Goal: Navigation & Orientation: Find specific page/section

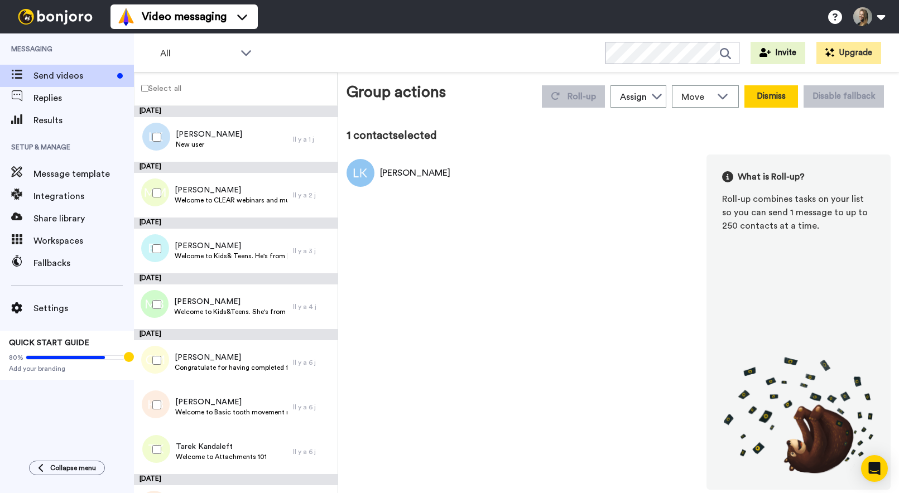
click at [761, 96] on button "Dismiss" at bounding box center [771, 96] width 54 height 22
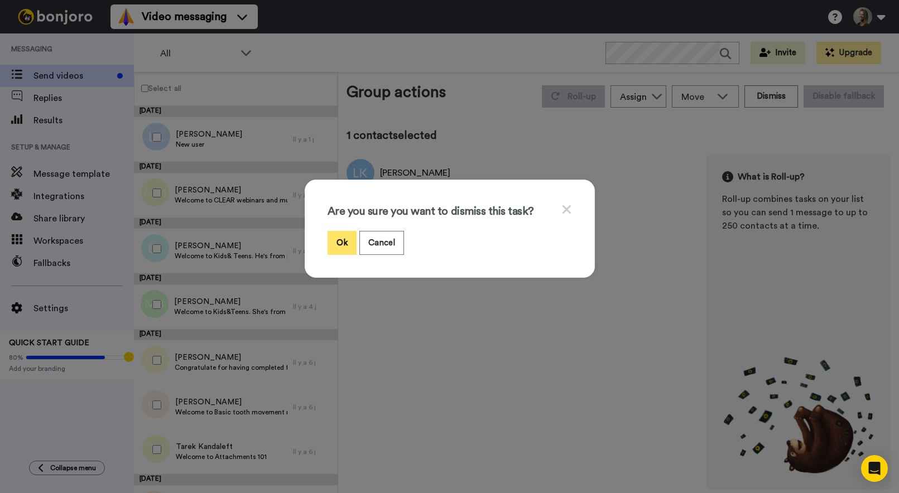
click at [342, 244] on button "Ok" at bounding box center [341, 243] width 29 height 24
